Goal: Task Accomplishment & Management: Complete application form

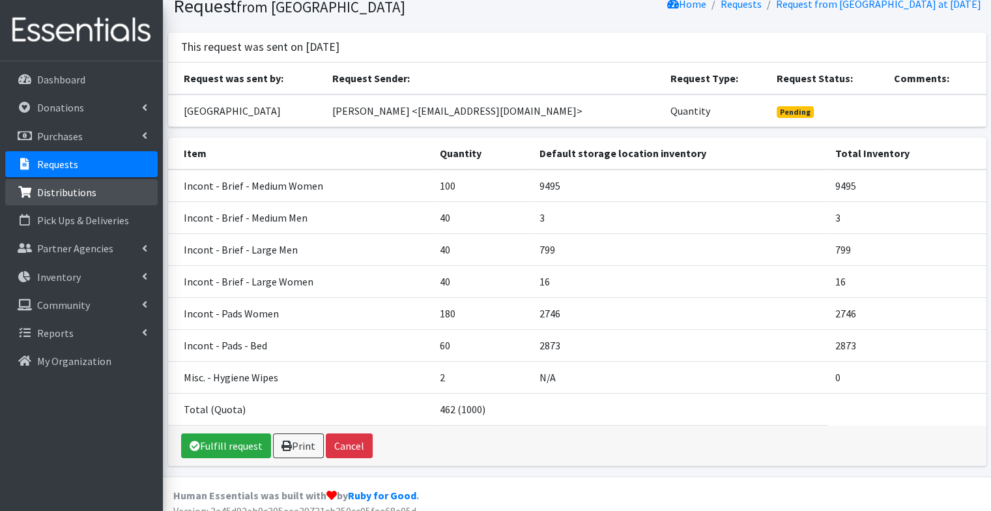
scroll to position [52, 0]
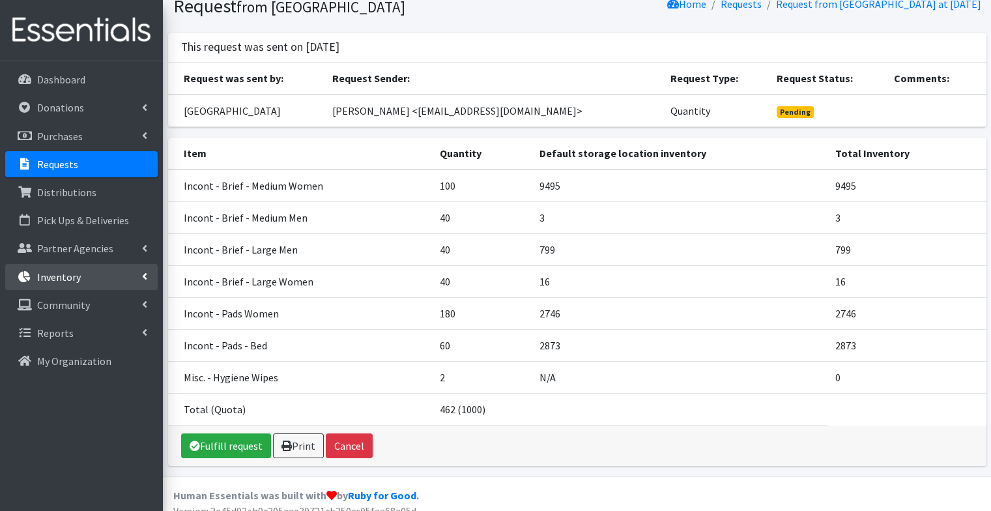
click at [82, 270] on link "Inventory" at bounding box center [81, 277] width 152 height 26
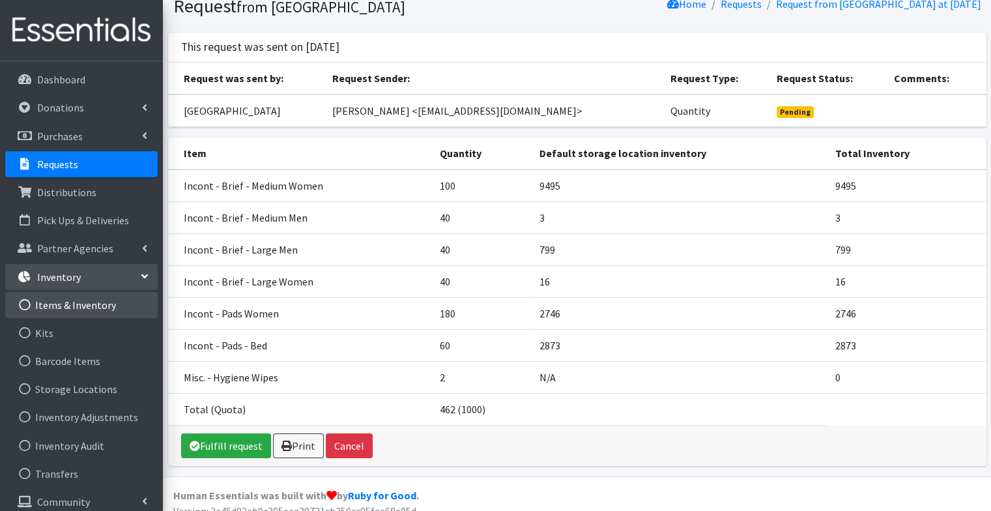
click at [83, 306] on link "Items & Inventory" at bounding box center [81, 305] width 152 height 26
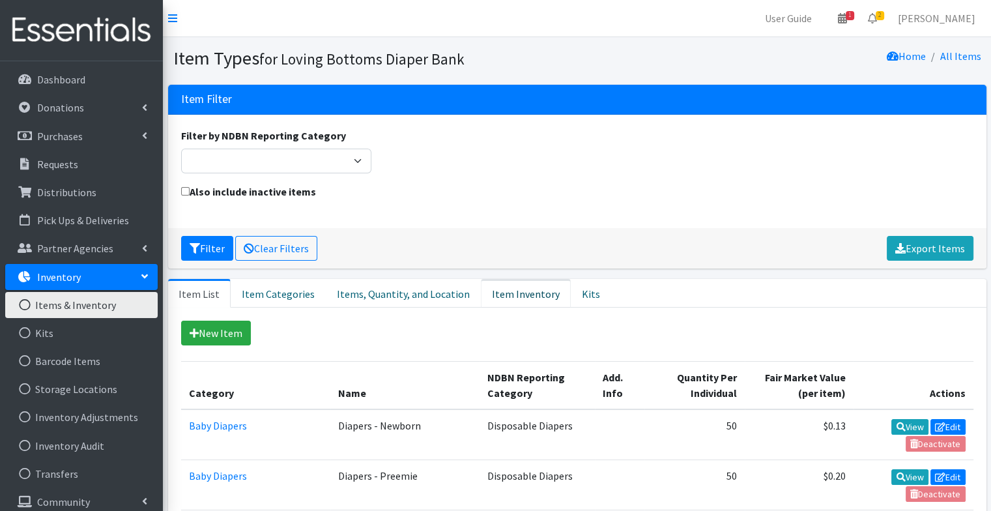
click at [514, 300] on link "Item Inventory" at bounding box center [526, 293] width 90 height 29
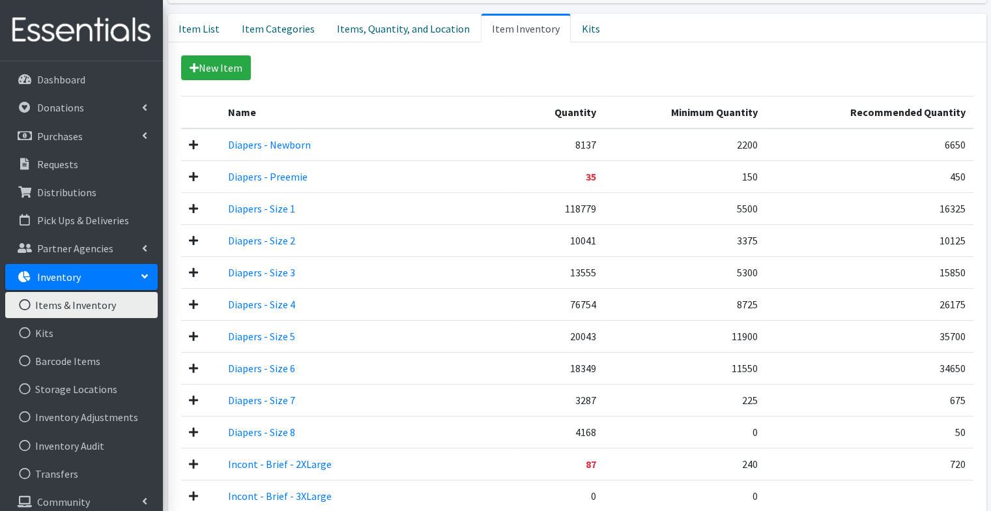
scroll to position [266, 0]
click at [509, 26] on link "Item Inventory" at bounding box center [526, 27] width 90 height 29
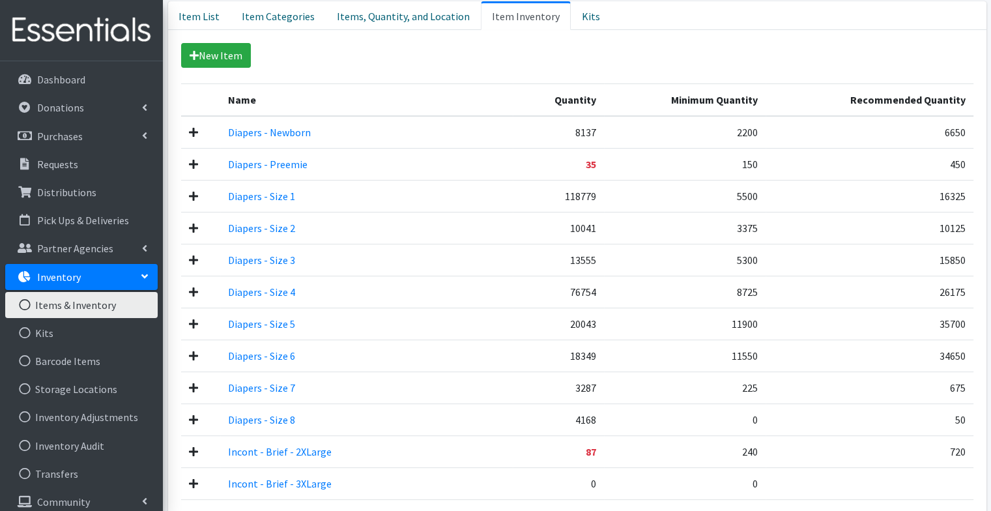
scroll to position [0, 0]
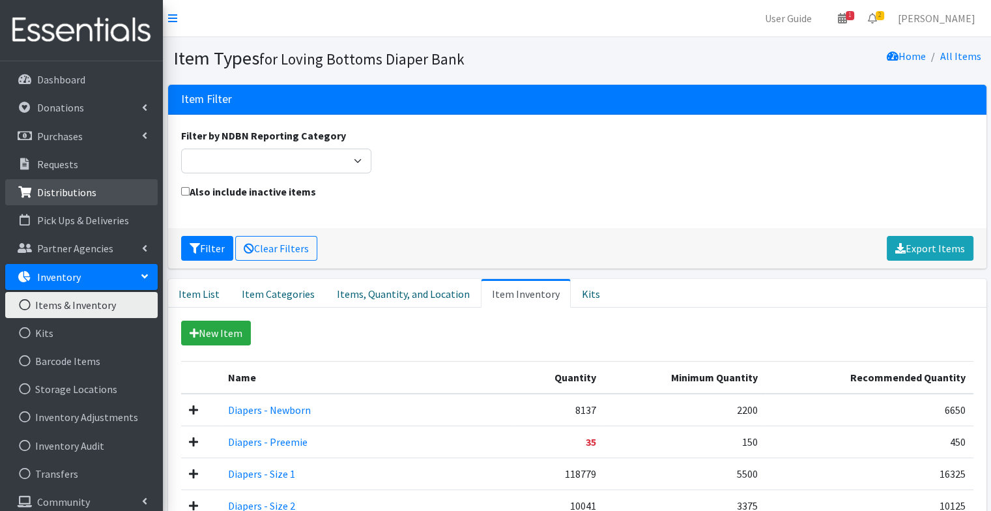
click at [83, 188] on p "Distributions" at bounding box center [66, 192] width 59 height 13
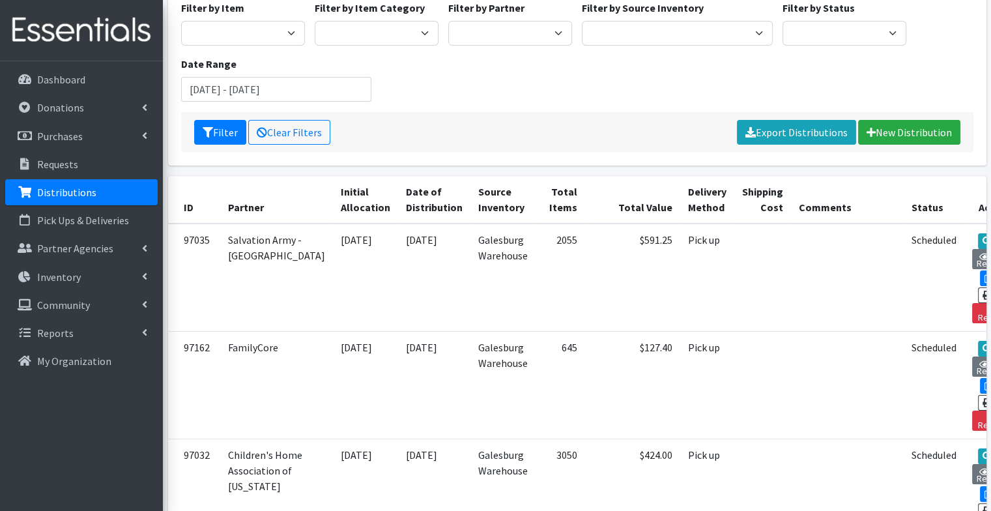
scroll to position [128, 0]
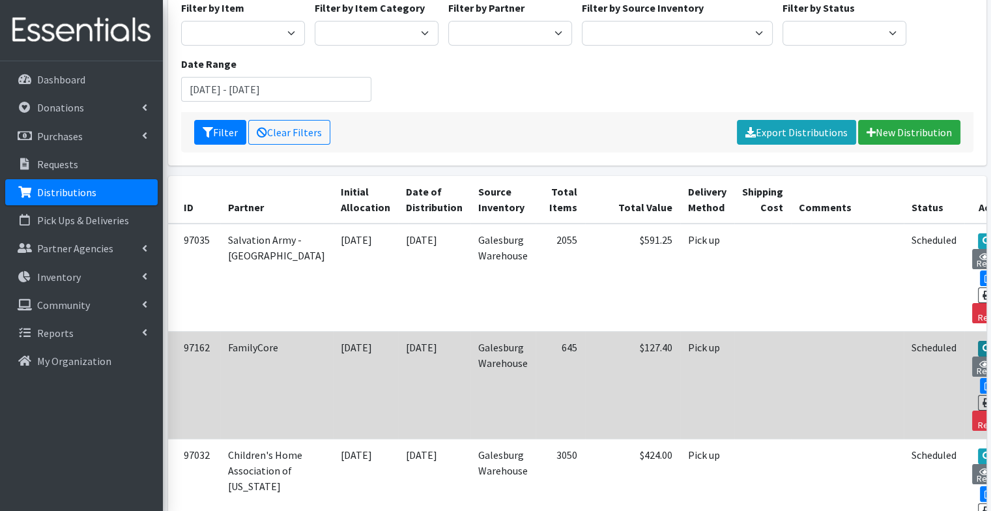
click at [978, 341] on link "View" at bounding box center [996, 349] width 37 height 16
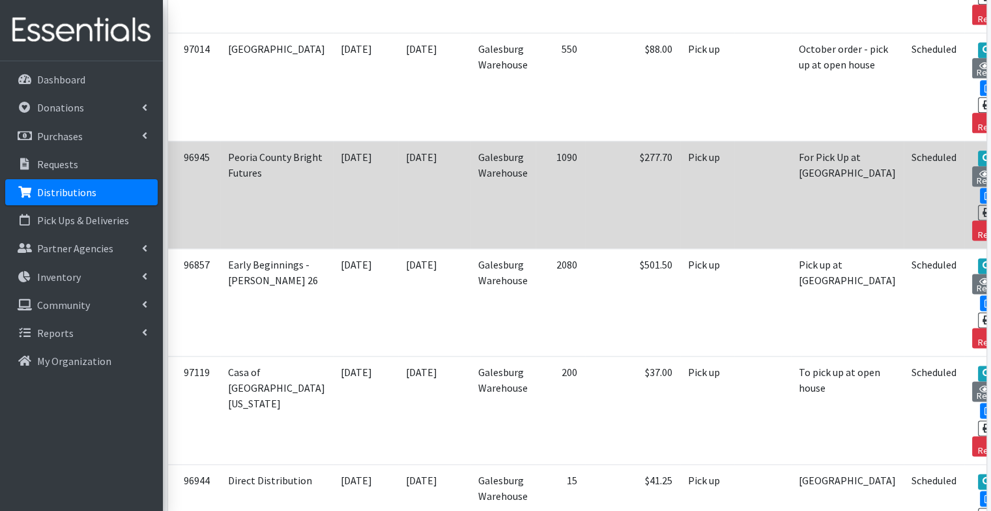
scroll to position [1678, 0]
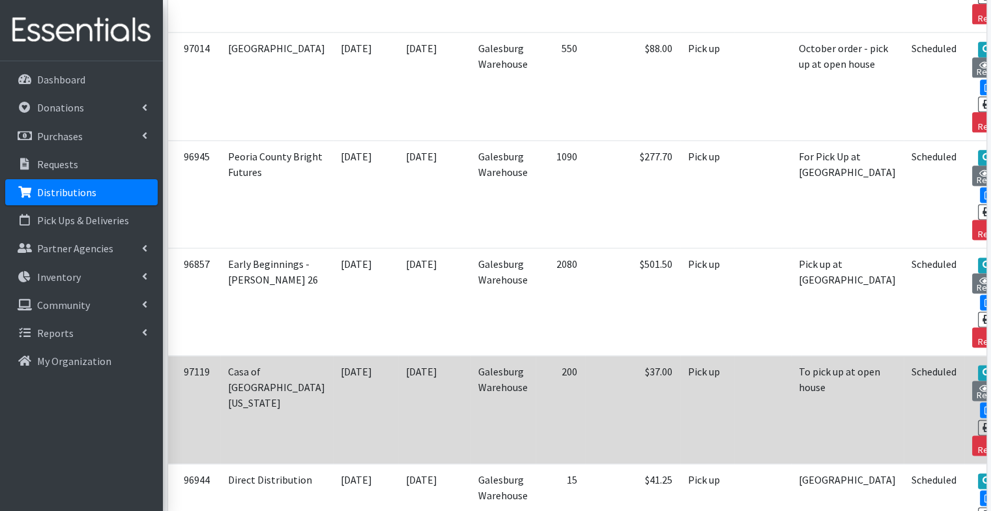
click at [680, 356] on td "Pick up" at bounding box center [707, 409] width 54 height 107
click at [982, 368] on icon at bounding box center [986, 372] width 9 height 9
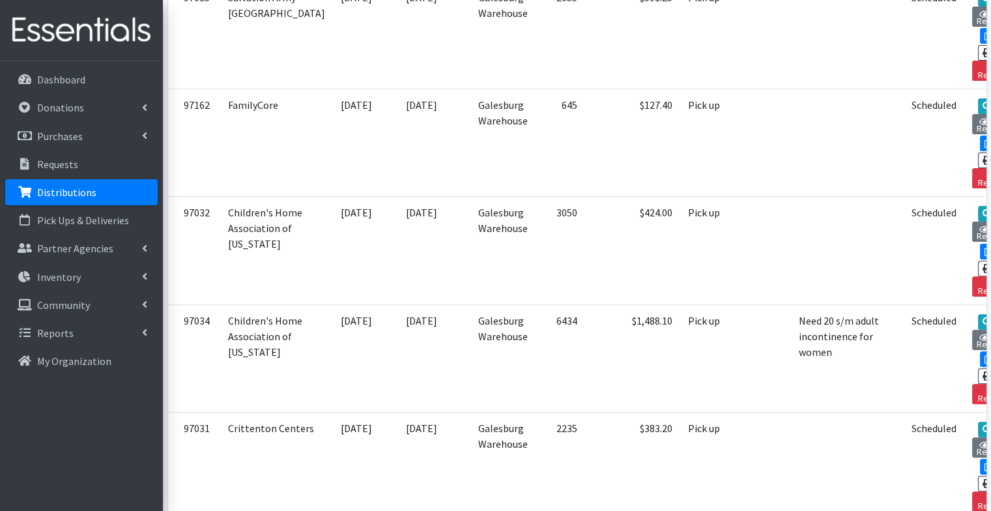
scroll to position [369, 0]
click at [55, 176] on link "Requests" at bounding box center [81, 164] width 152 height 26
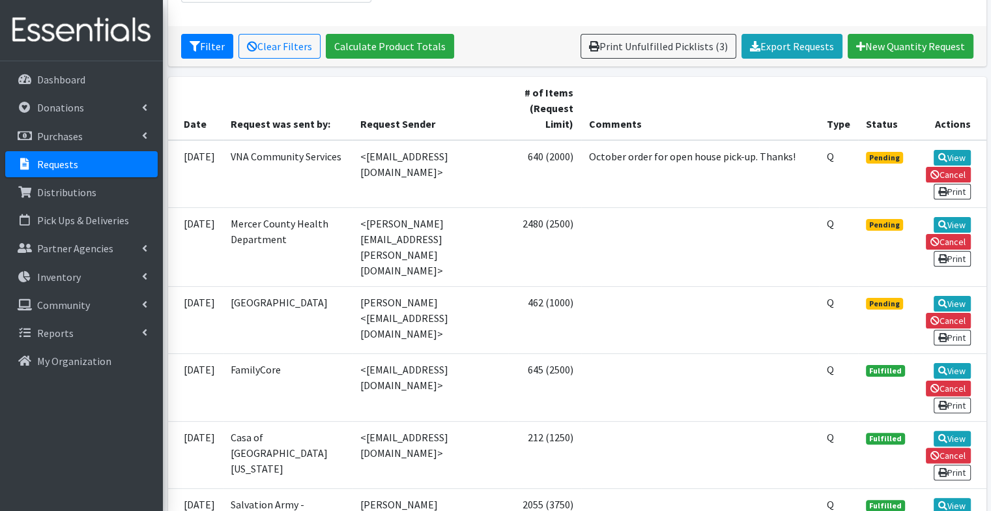
scroll to position [228, 0]
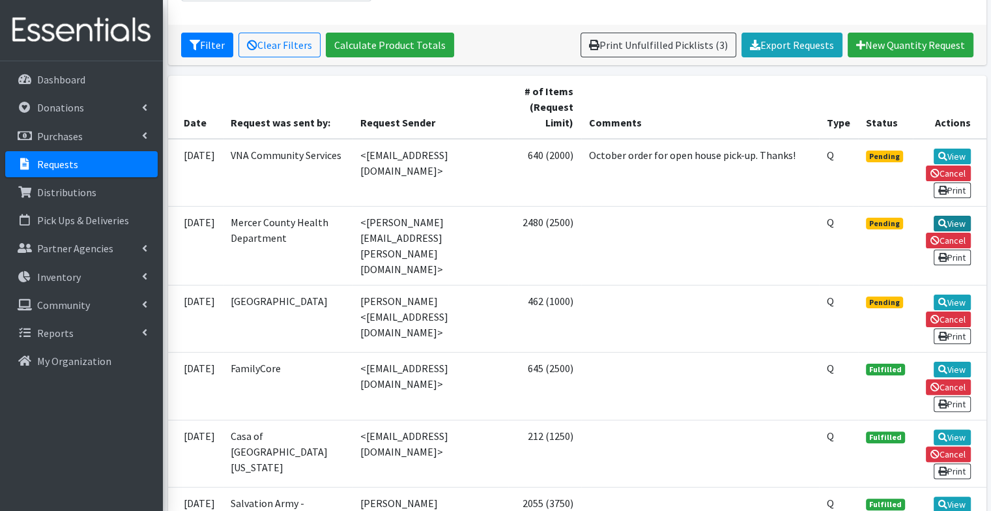
click at [943, 219] on icon at bounding box center [942, 223] width 9 height 9
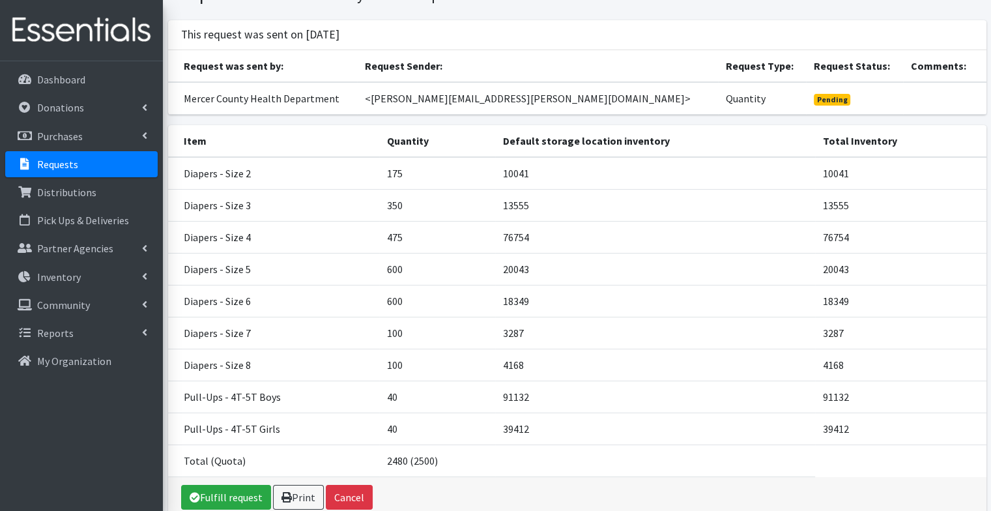
scroll to position [64, 0]
click at [547, 253] on td "76754" at bounding box center [654, 237] width 319 height 32
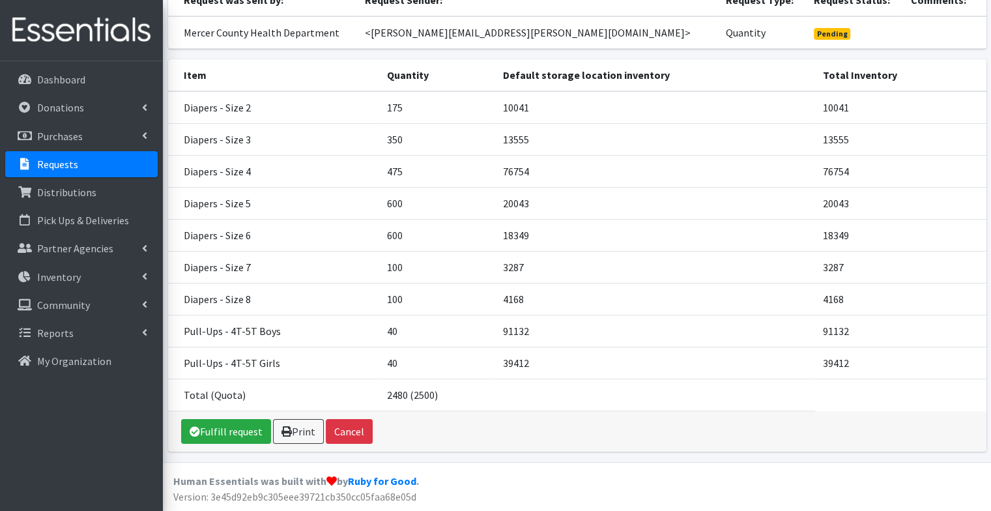
scroll to position [143, 0]
click at [291, 431] on link "Print" at bounding box center [298, 431] width 51 height 25
click at [232, 430] on link "Fulfill request" at bounding box center [226, 431] width 90 height 25
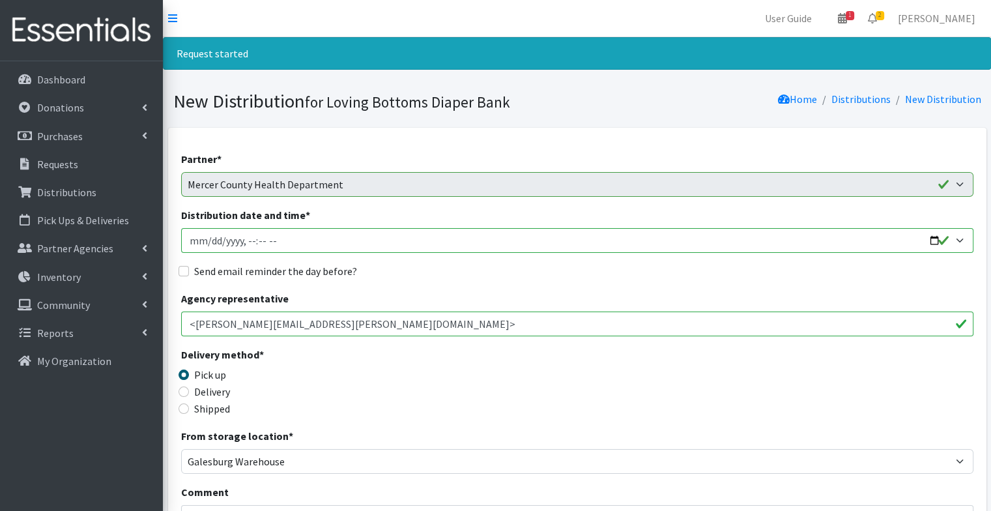
click at [937, 238] on input "Distribution date and time *" at bounding box center [577, 240] width 792 height 25
type input "[DATE]T17:19"
click at [521, 271] on div "Send email reminder the day before?" at bounding box center [577, 271] width 792 height 16
click at [326, 272] on label "Send email reminder the day before?" at bounding box center [275, 271] width 163 height 16
click at [189, 272] on input "Send email reminder the day before?" at bounding box center [183, 271] width 10 height 10
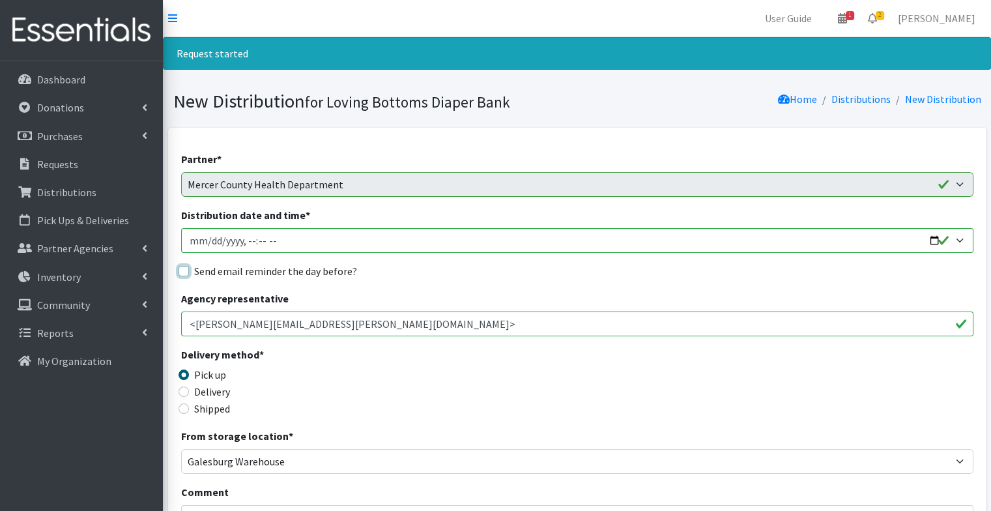
checkbox input "true"
click at [521, 373] on div "Delivery method * Pick up Delivery Shipped Shipping cost" at bounding box center [577, 387] width 792 height 81
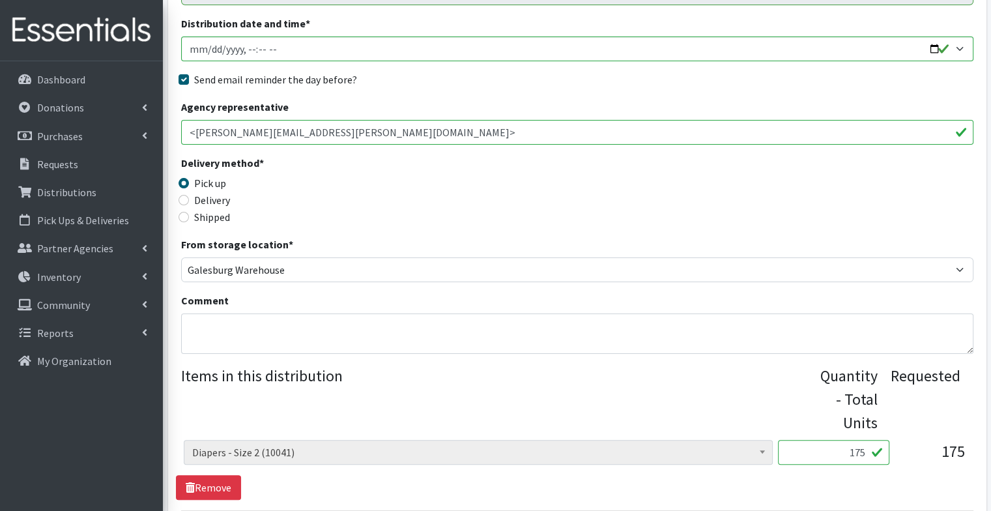
scroll to position [192, 0]
click at [395, 339] on textarea "Comment" at bounding box center [577, 333] width 792 height 40
click at [395, 339] on textarea "F" at bounding box center [577, 333] width 792 height 40
type textarea "For pick up at open house"
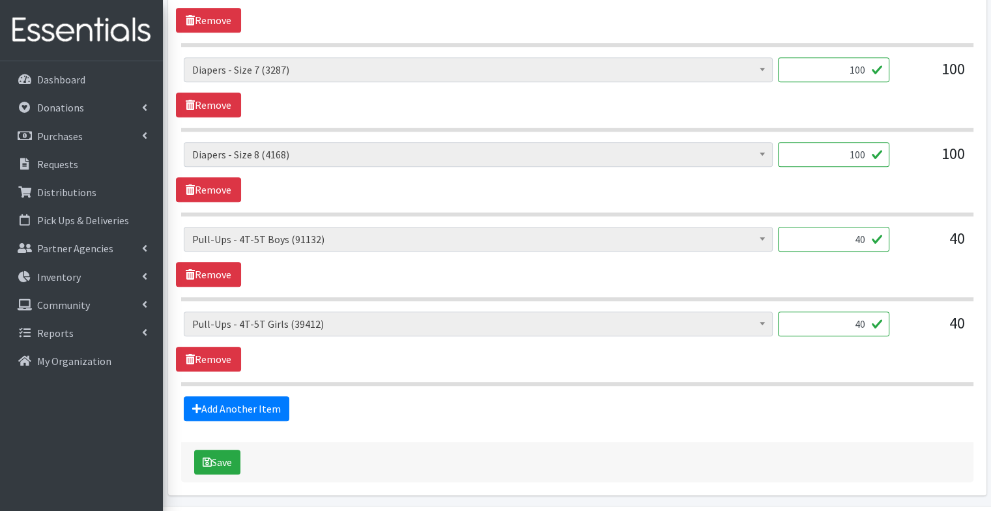
scroll to position [998, 0]
click at [221, 463] on button "Save" at bounding box center [217, 461] width 46 height 25
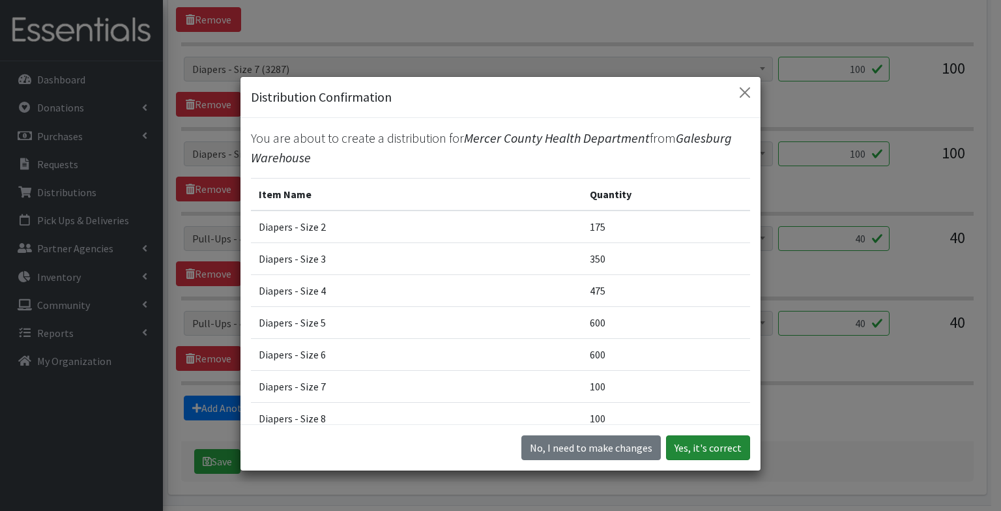
click at [718, 455] on button "Yes, it's correct" at bounding box center [708, 447] width 84 height 25
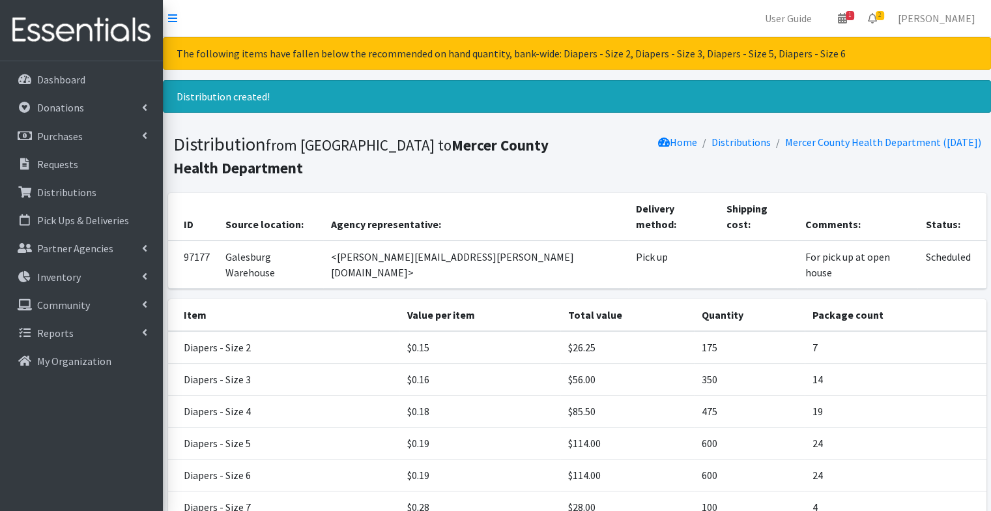
scroll to position [206, 0]
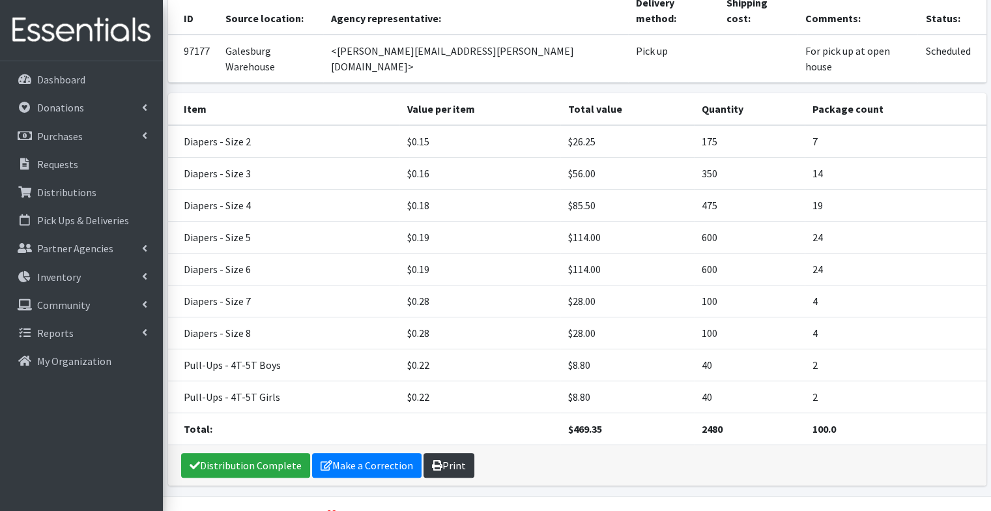
click at [455, 453] on link "Print" at bounding box center [448, 465] width 51 height 25
click at [72, 76] on p "Dashboard" at bounding box center [61, 79] width 48 height 13
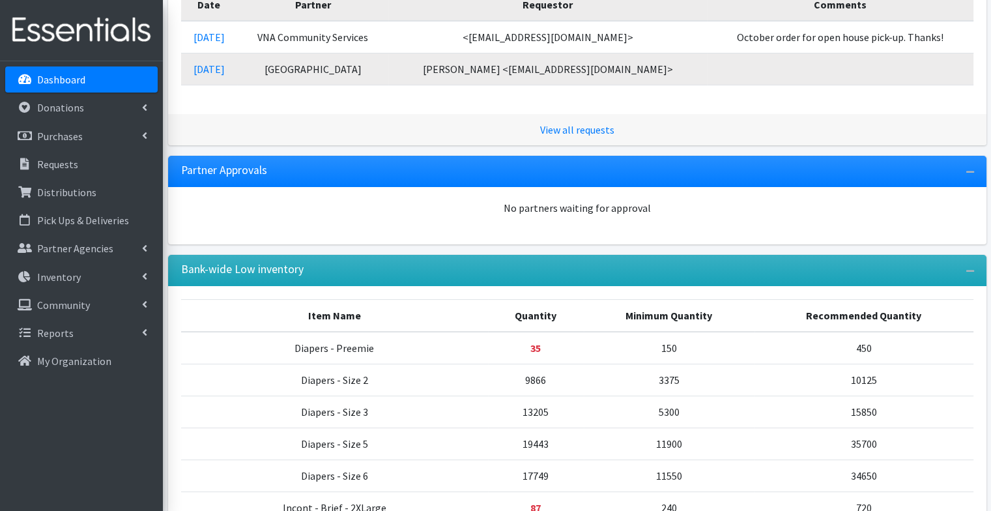
scroll to position [247, 0]
